Goal: Transaction & Acquisition: Purchase product/service

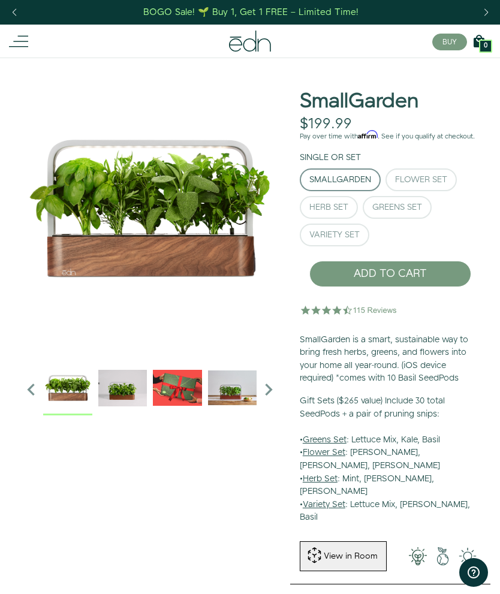
click at [451, 180] on button "Flower Set" at bounding box center [420, 179] width 71 height 23
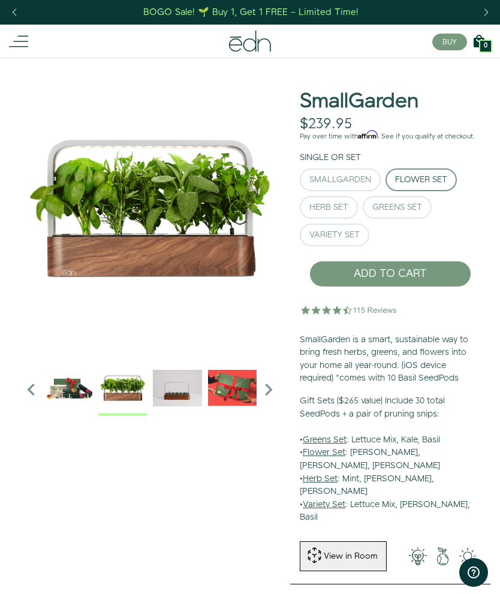
click at [128, 389] on img "1 / 6" at bounding box center [122, 387] width 49 height 49
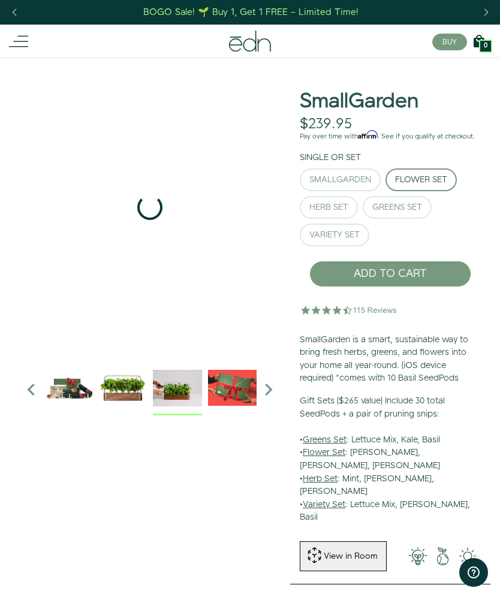
click at [185, 390] on img "2 / 6" at bounding box center [177, 387] width 49 height 49
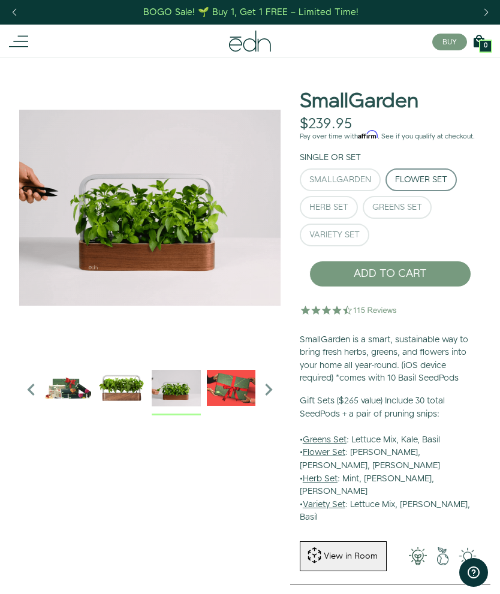
click at [267, 387] on icon "Next slide" at bounding box center [268, 390] width 24 height 24
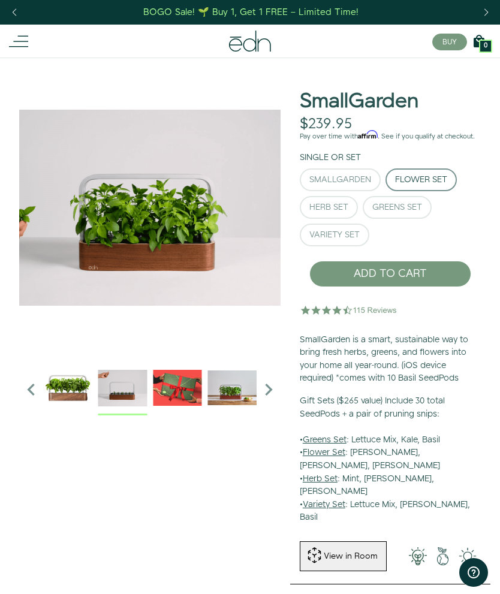
click at [273, 390] on icon "Next slide" at bounding box center [268, 390] width 24 height 24
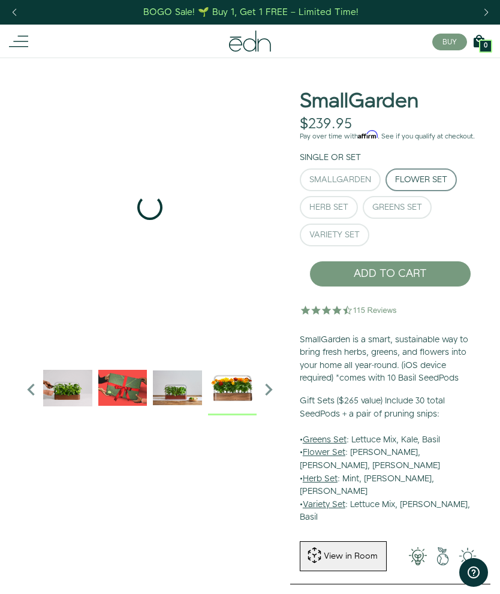
click at [234, 392] on img "5 / 6" at bounding box center [232, 387] width 49 height 49
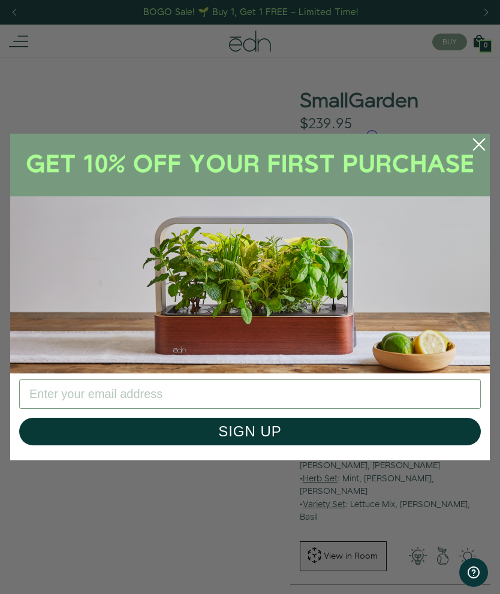
click at [483, 153] on circle "Close dialog" at bounding box center [479, 144] width 26 height 26
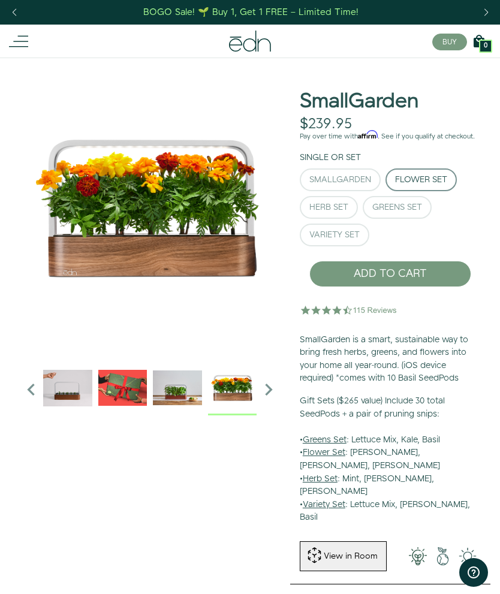
click at [352, 181] on div "SmallGarden" at bounding box center [340, 180] width 62 height 8
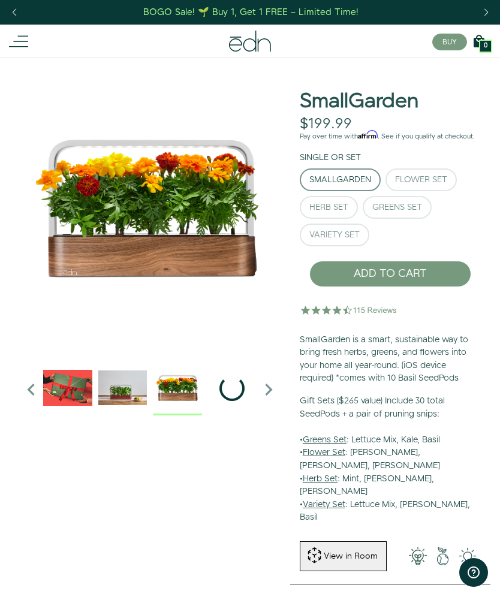
click at [422, 210] on div "Greens Set" at bounding box center [397, 207] width 50 height 8
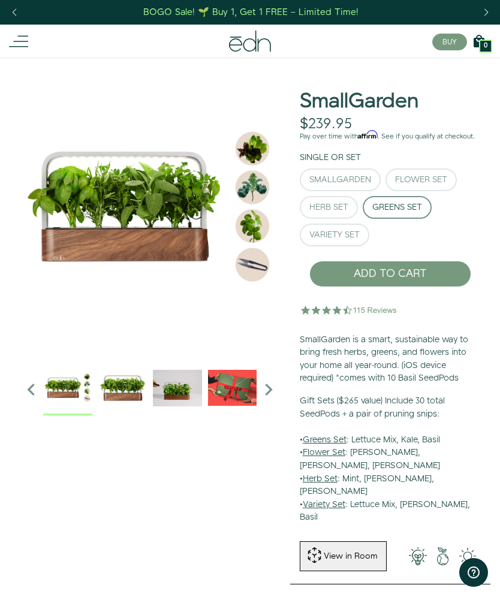
click at [342, 206] on div "Herb Set" at bounding box center [328, 207] width 39 height 8
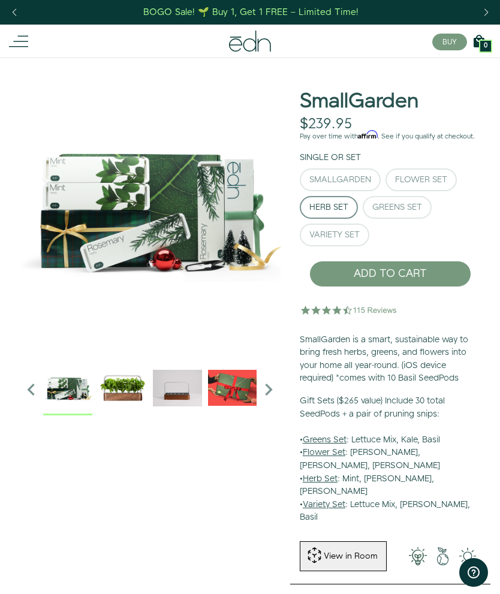
click at [359, 236] on div "Variety Set" at bounding box center [334, 235] width 50 height 8
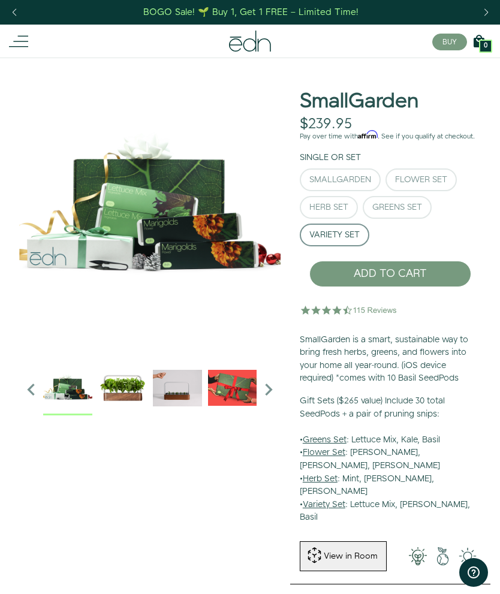
click at [357, 187] on button "SmallGarden" at bounding box center [340, 179] width 81 height 23
